Goal: Complete application form

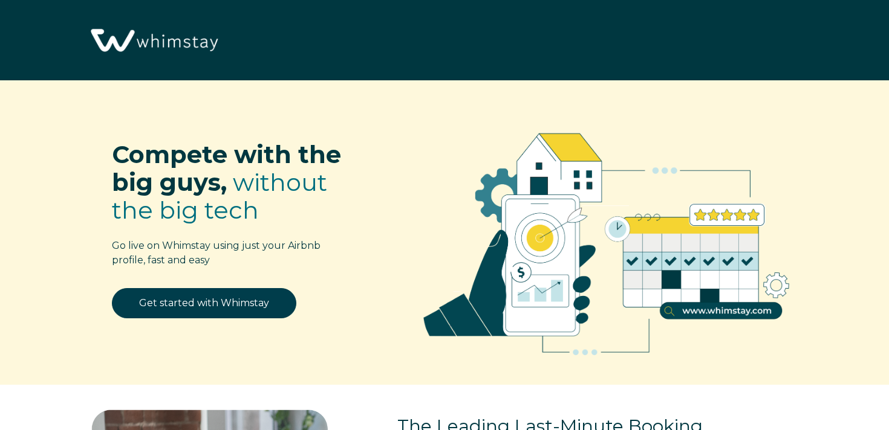
select select "US"
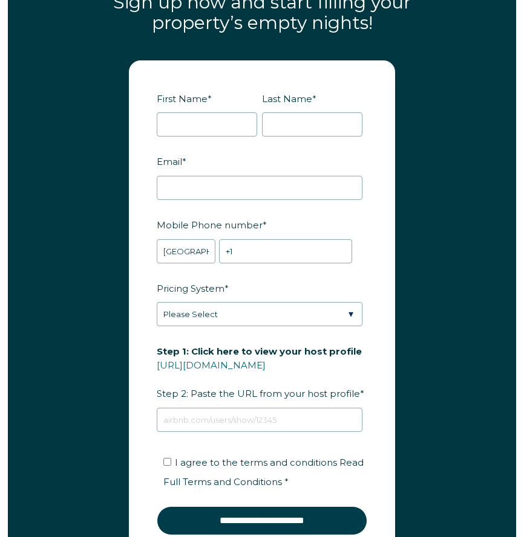
scroll to position [1658, 0]
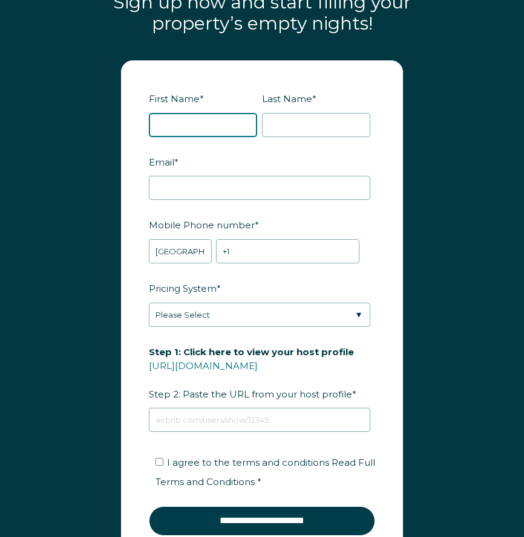
click at [230, 113] on input "First Name *" at bounding box center [203, 125] width 108 height 24
type input "Josh"
type input "Severson"
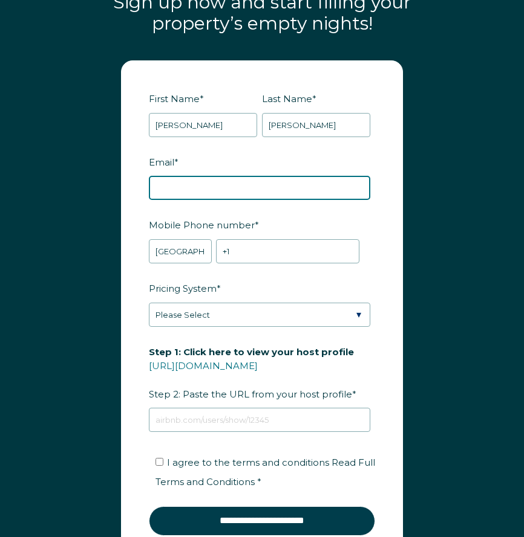
type input "joshseverson33@gmail.com"
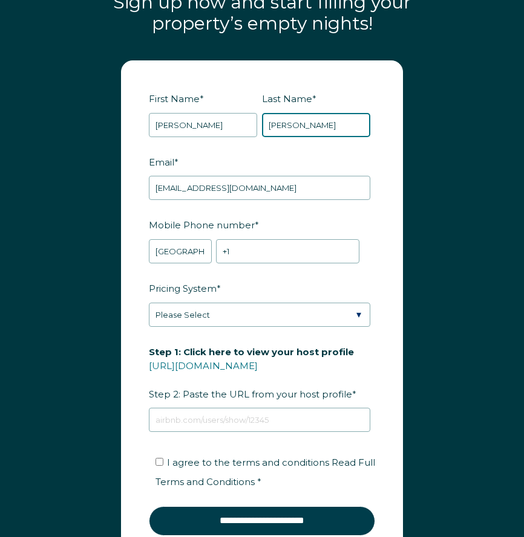
click at [291, 113] on input "Severson" at bounding box center [316, 125] width 108 height 24
click at [277, 113] on input "RBOT13" at bounding box center [316, 125] width 108 height 24
type input "RBOT13"
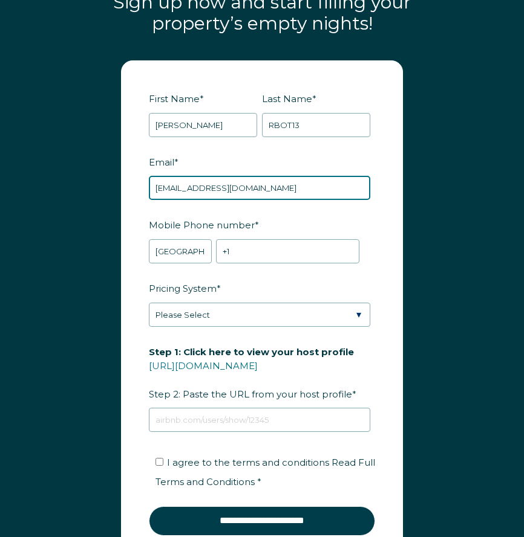
click at [215, 176] on input "joshseverson33@gmail.com" at bounding box center [259, 188] width 221 height 24
paste input "RBOT13"
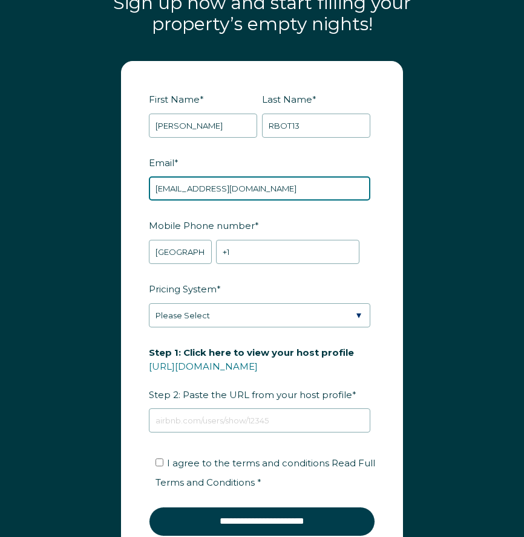
type input "joshseverson33+RBOT13@gmail.com"
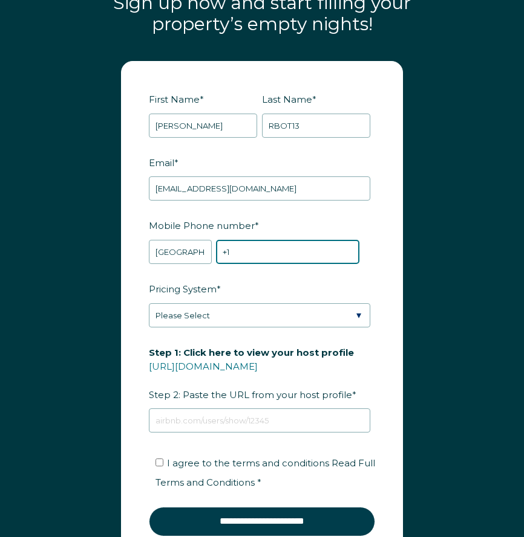
scroll to position [1656, 0]
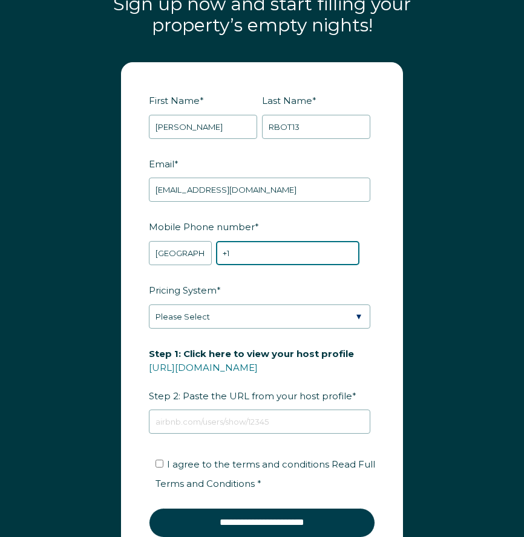
click at [258, 241] on input "+1" at bounding box center [287, 253] width 143 height 24
type input "+1 5657654321"
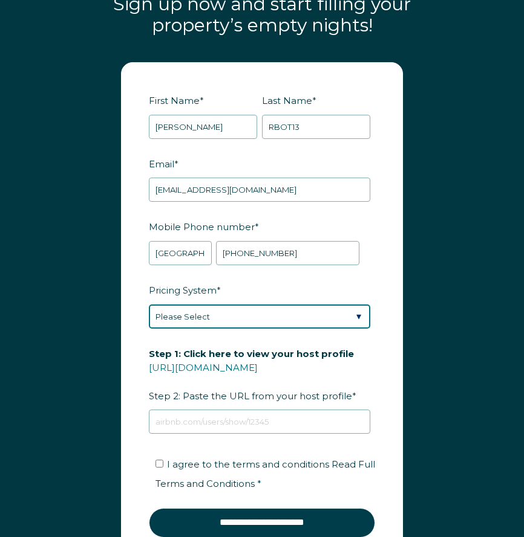
click at [224, 305] on select "Please Select Manual Airbnb Smart Pricing PriceLabs Wheelhouse Beyond Pricing 3…" at bounding box center [259, 317] width 221 height 24
select select "Beyond Pricing"
click at [149, 305] on select "Please Select Manual Airbnb Smart Pricing PriceLabs Wheelhouse Beyond Pricing 3…" at bounding box center [259, 317] width 221 height 24
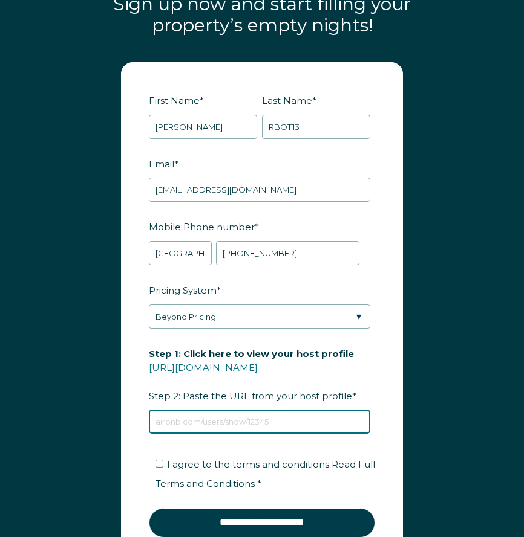
click at [223, 411] on input "Step 1: Click here to view your host profile https://www.airbnb.com/users/show/…" at bounding box center [259, 422] width 221 height 24
type input "https://www.airbnb.com/users/show/224424550"
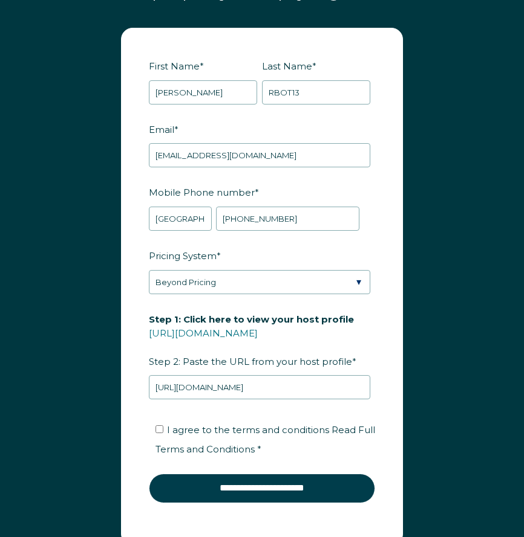
click at [219, 424] on span "I agree to the terms and conditions Read Full Terms and Conditions *" at bounding box center [264, 439] width 219 height 31
click at [163, 426] on input "I agree to the terms and conditions Read Full Terms and Conditions *" at bounding box center [159, 430] width 8 height 8
checkbox input "true"
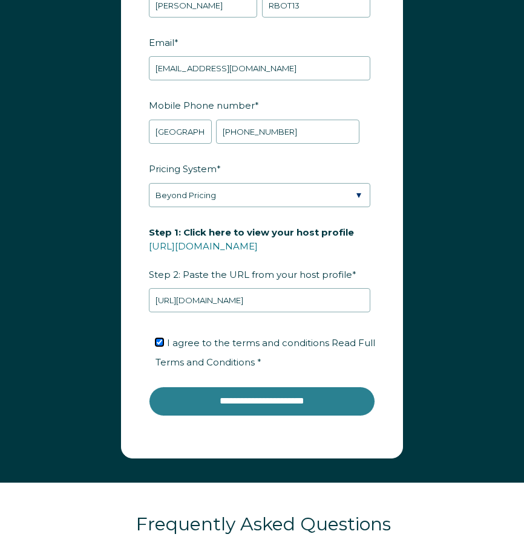
scroll to position [1776, 0]
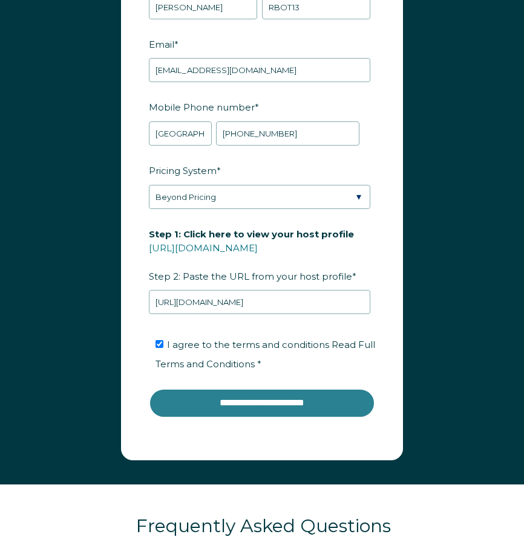
drag, startPoint x: 229, startPoint y: 394, endPoint x: 225, endPoint y: 399, distance: 6.5
click at [229, 394] on input "**********" at bounding box center [262, 403] width 226 height 29
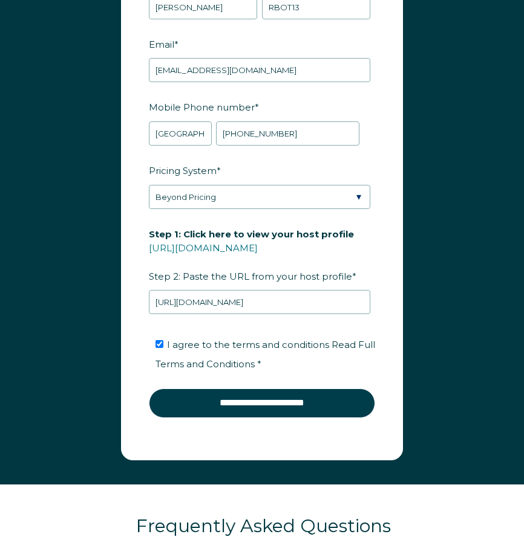
scroll to position [1770, 0]
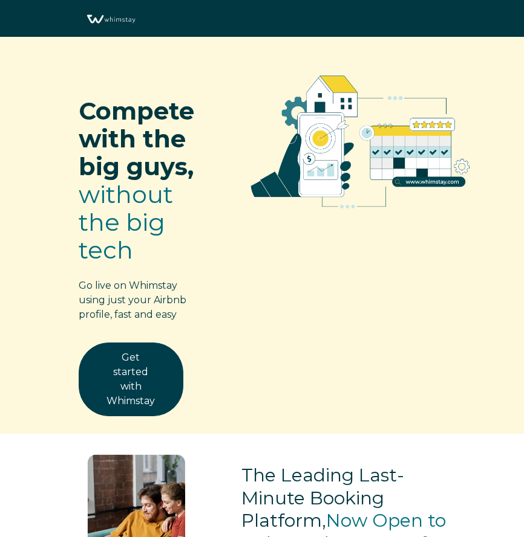
select select "US"
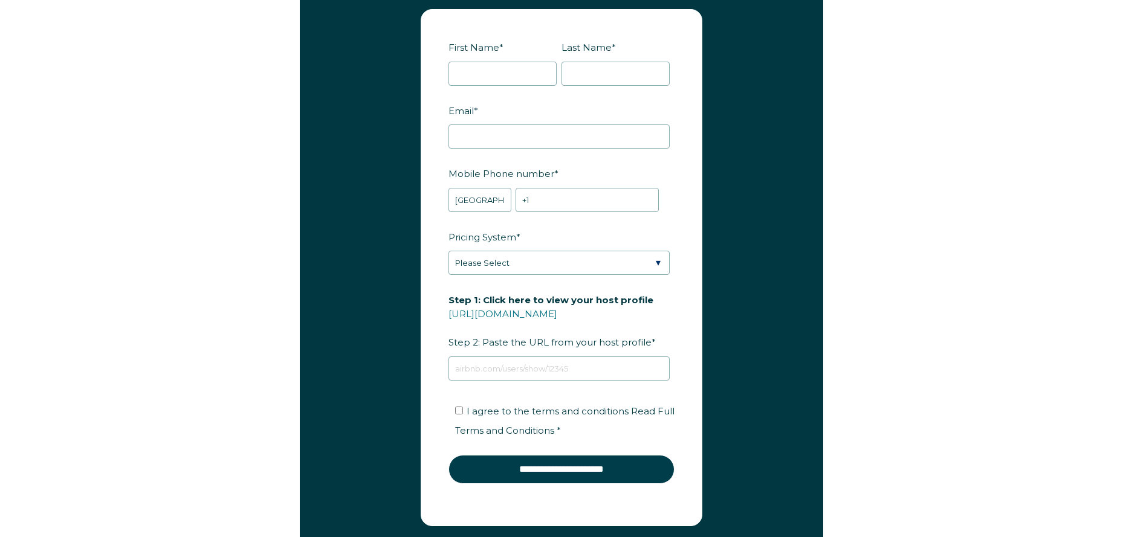
scroll to position [1749, 0]
